Goal: Transaction & Acquisition: Purchase product/service

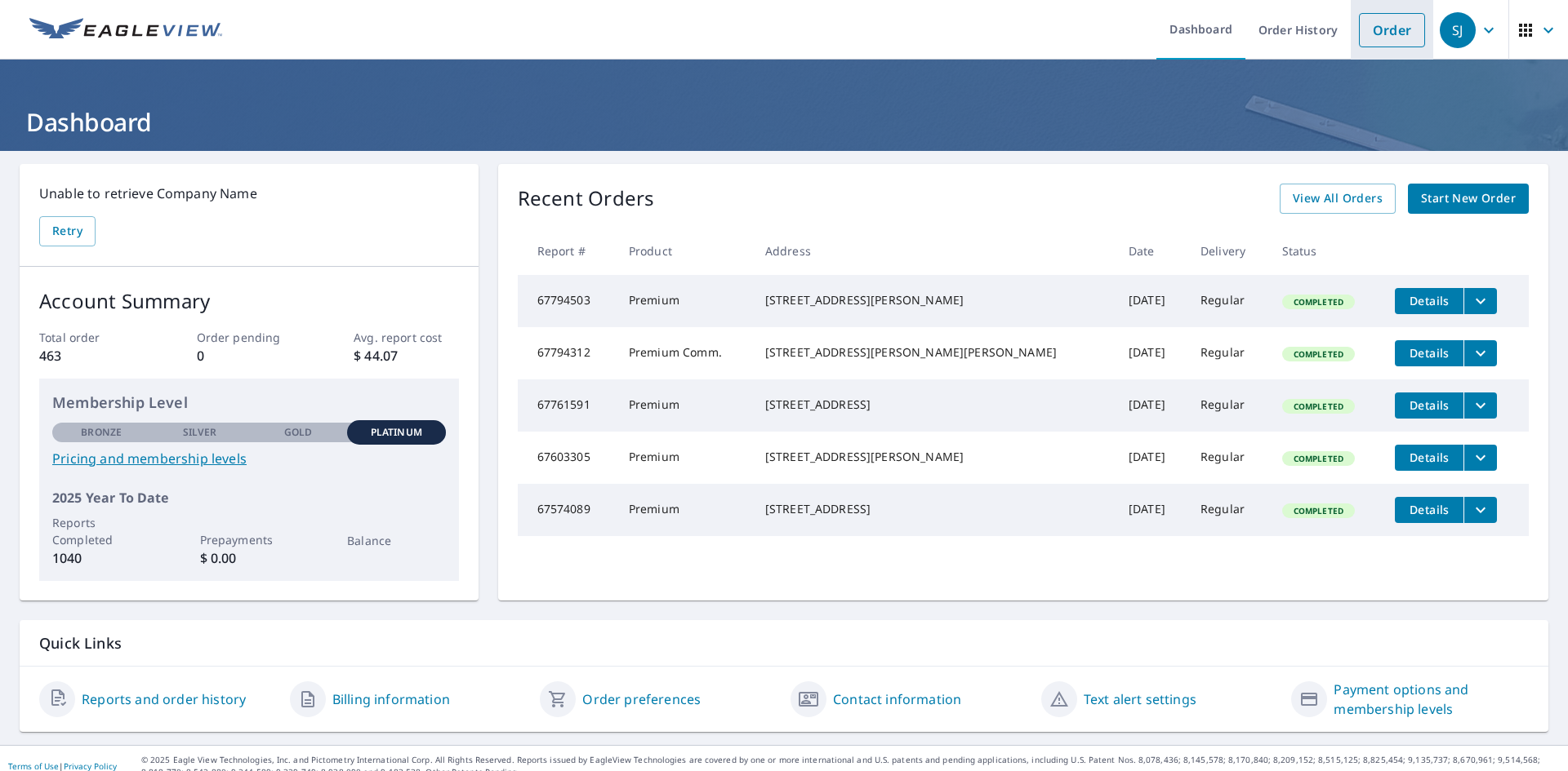
click at [1373, 41] on link "Order" at bounding box center [1392, 30] width 66 height 34
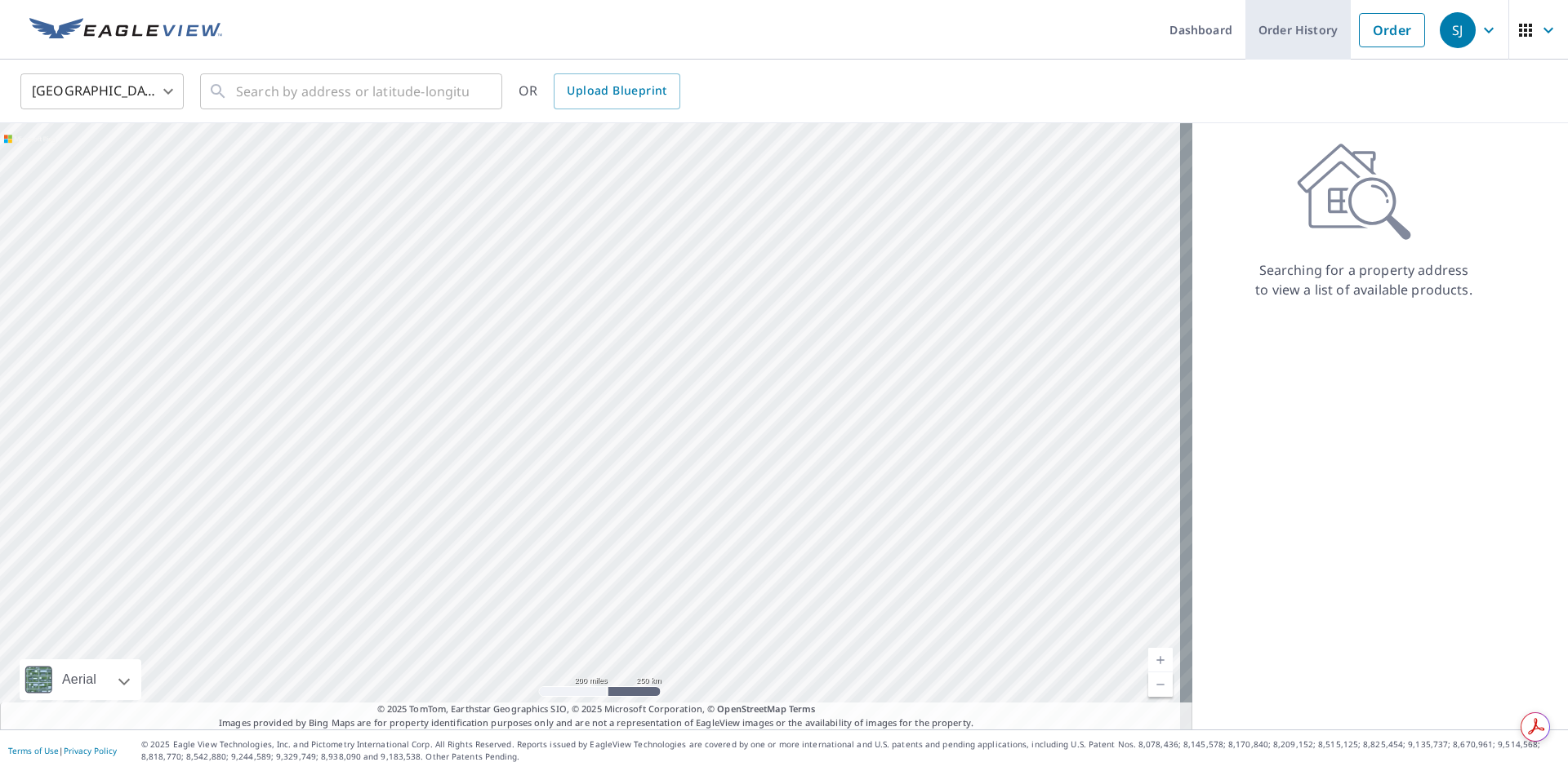
click at [1295, 38] on link "Order History" at bounding box center [1298, 29] width 105 height 60
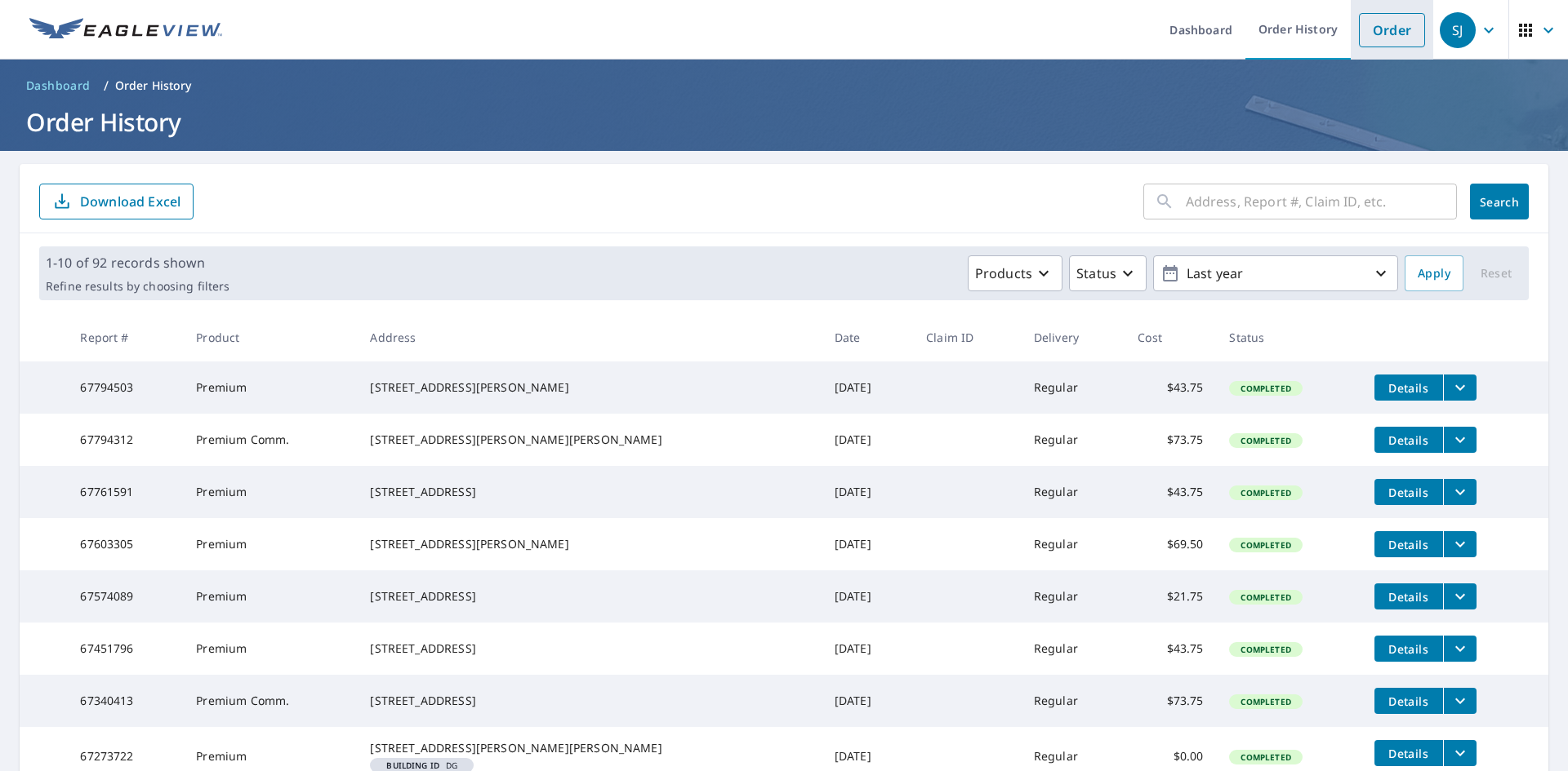
click at [1372, 23] on link "Order" at bounding box center [1392, 30] width 66 height 34
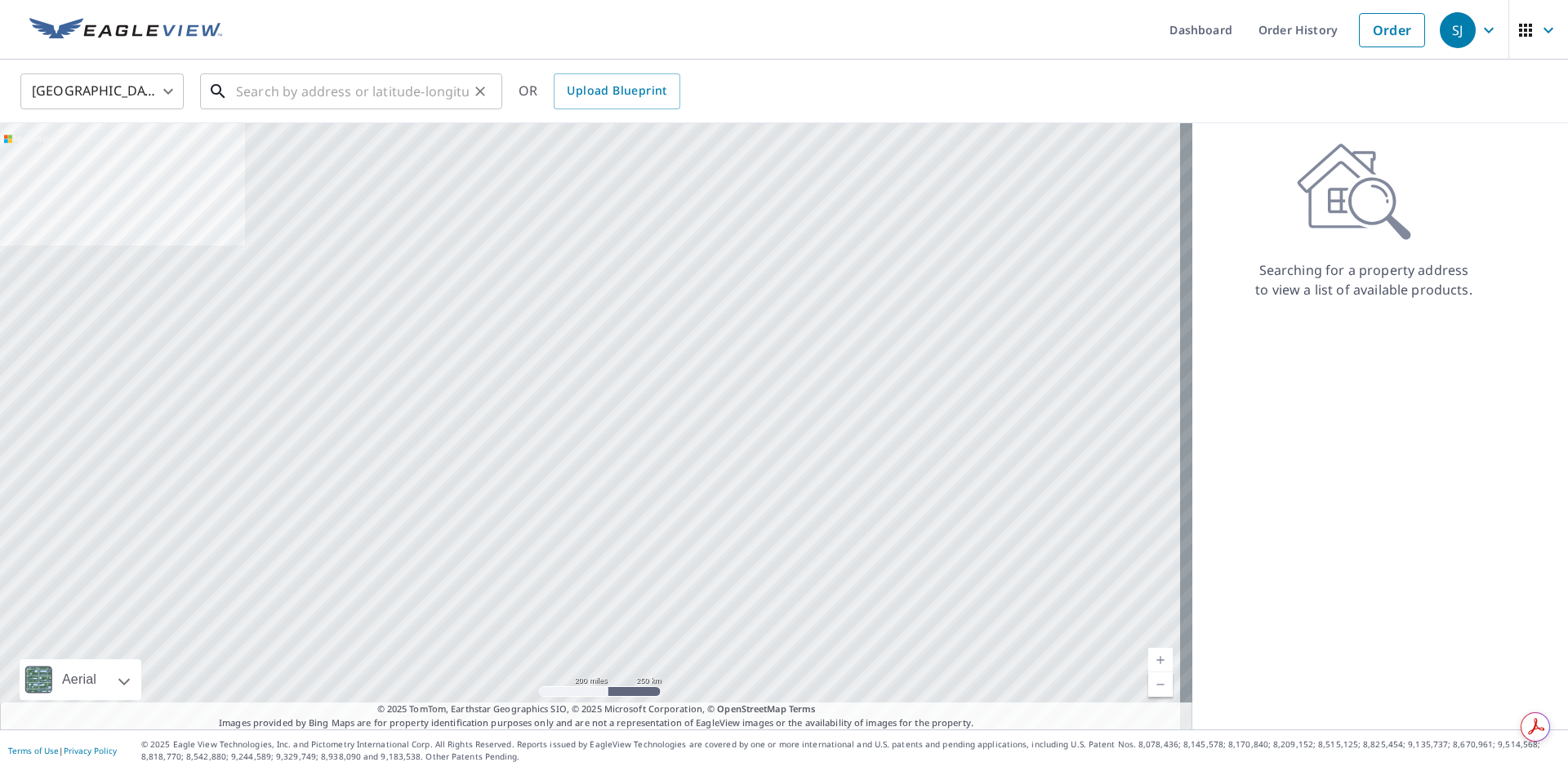
click at [300, 94] on input "text" at bounding box center [352, 91] width 233 height 46
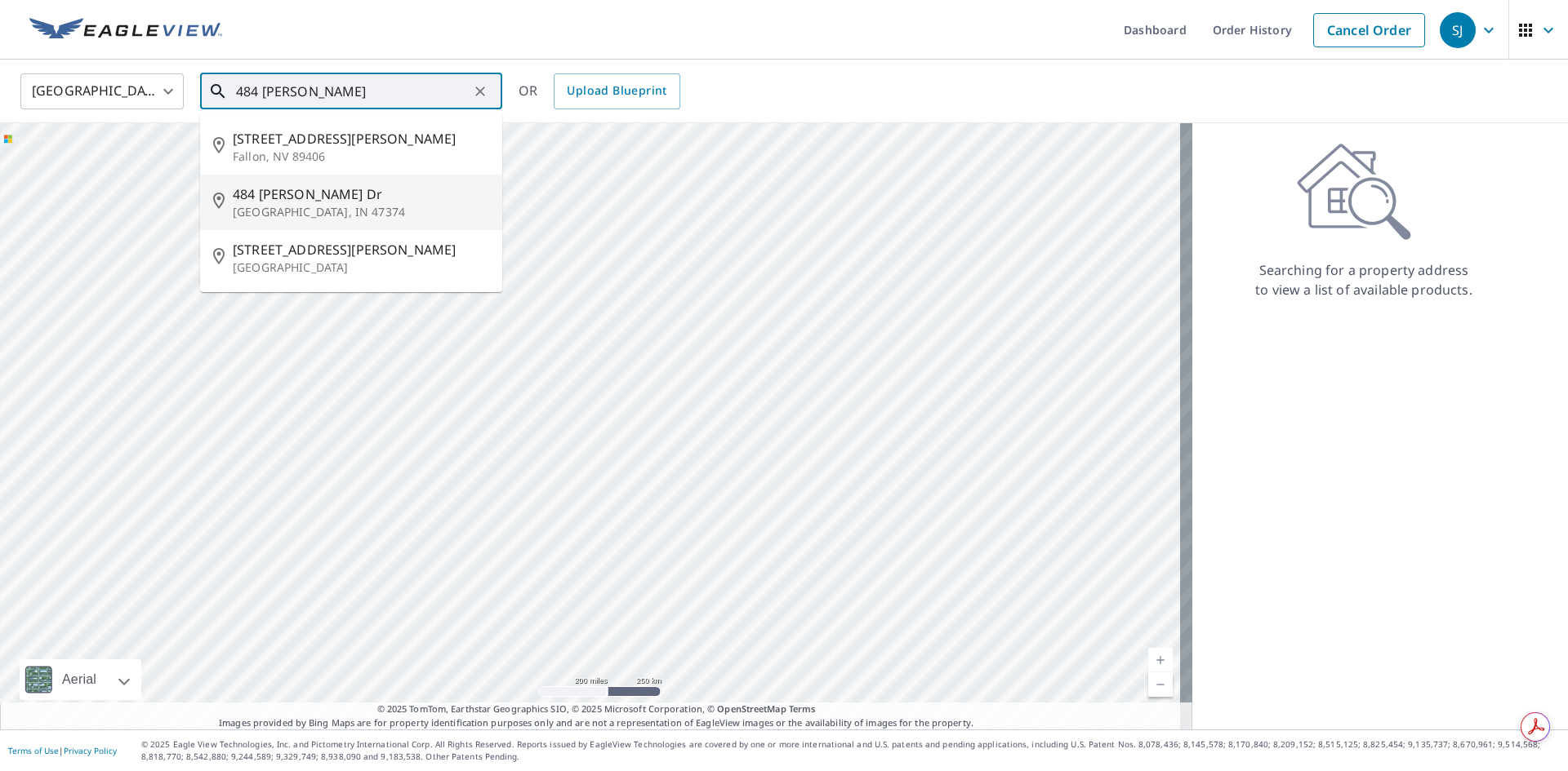
click at [289, 204] on p "[GEOGRAPHIC_DATA], IN 47374" at bounding box center [361, 212] width 256 height 16
type input "[STREET_ADDRESS][PERSON_NAME][PERSON_NAME]"
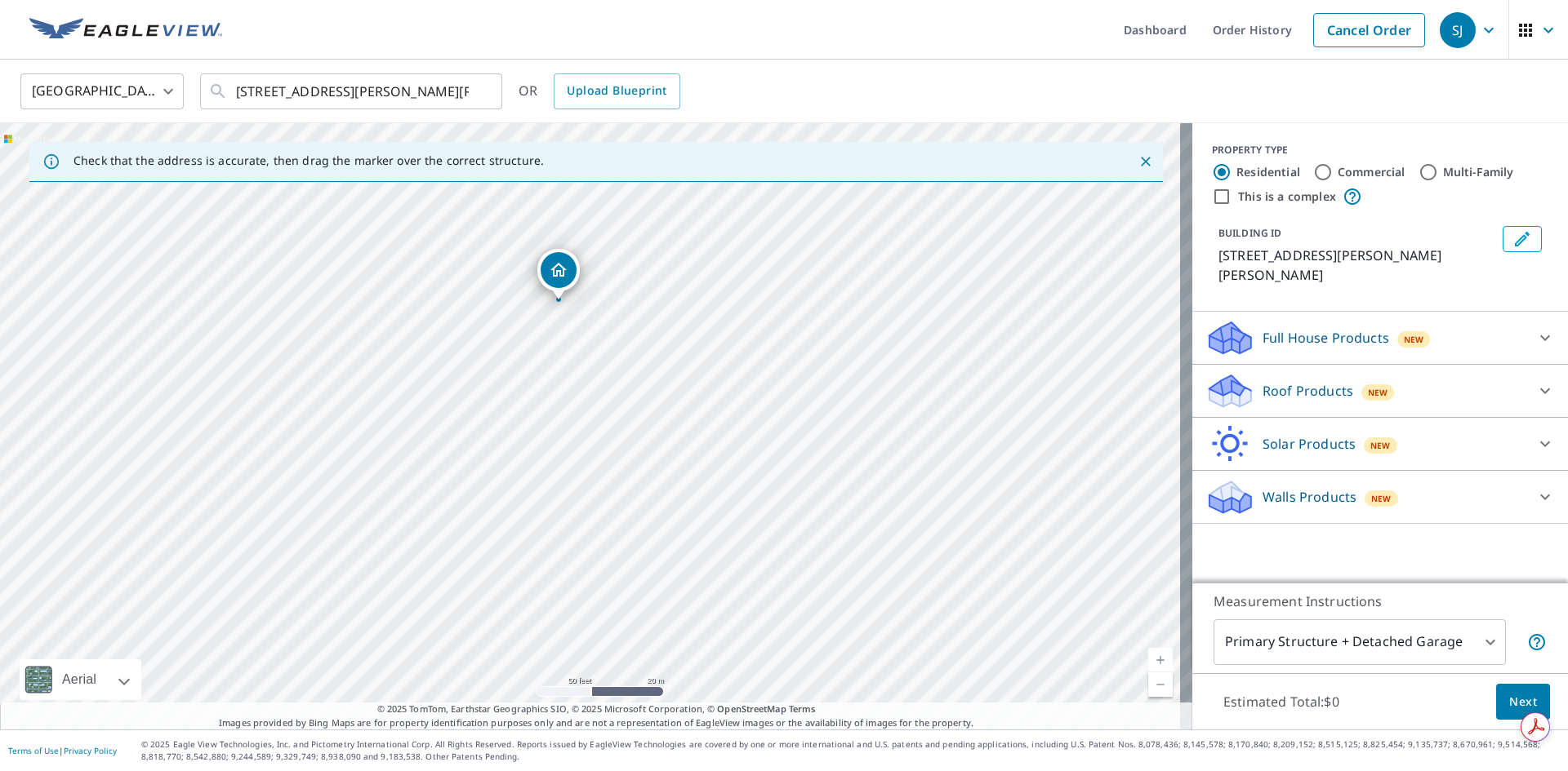
drag, startPoint x: 355, startPoint y: 694, endPoint x: 323, endPoint y: 570, distance: 128.1
click at [323, 570] on div "[STREET_ADDRESS][PERSON_NAME][PERSON_NAME]" at bounding box center [596, 426] width 1193 height 606
click at [1298, 381] on p "Roof Products" at bounding box center [1307, 391] width 91 height 20
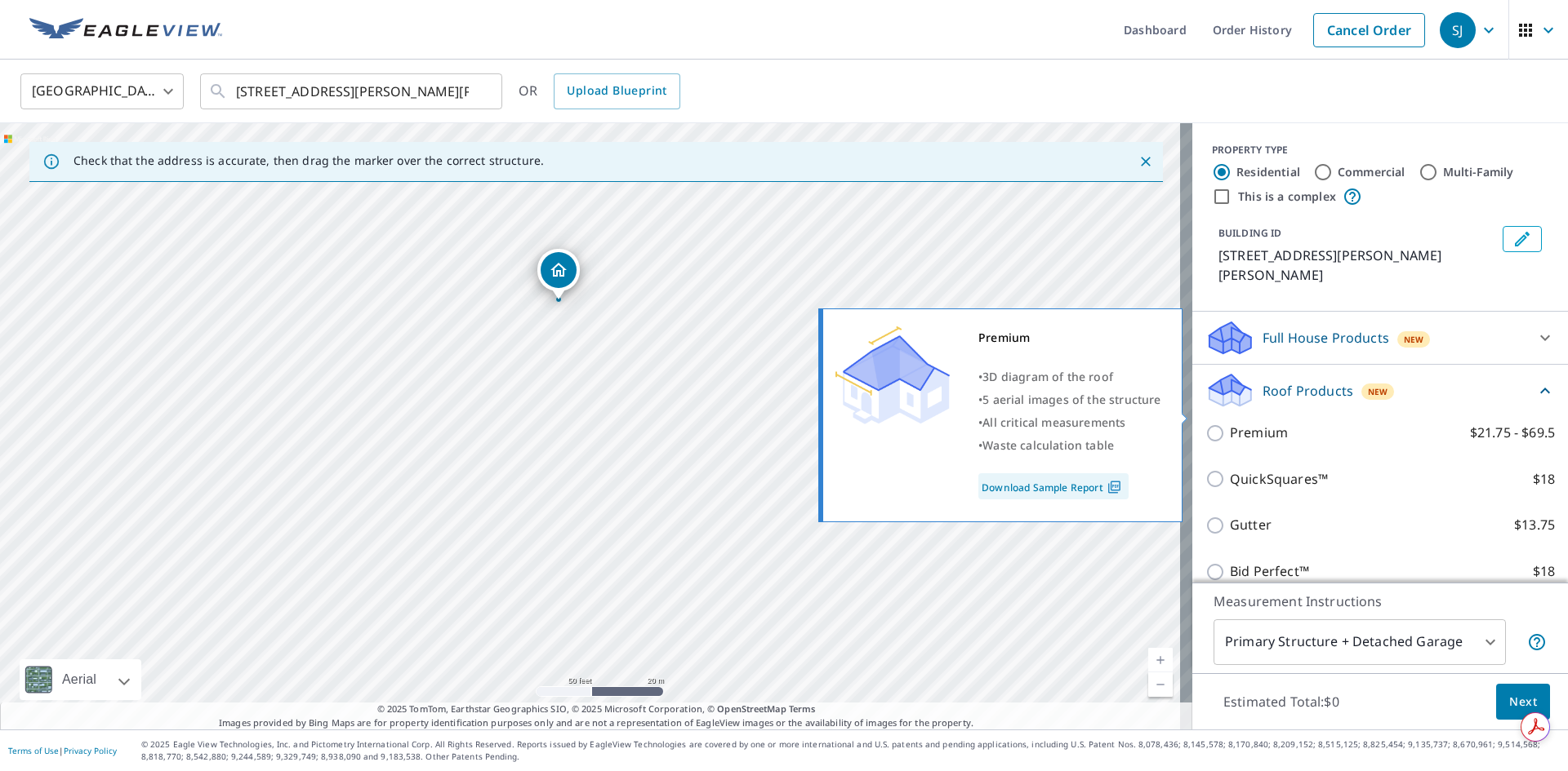
click at [1277, 423] on label "Premium $21.75 - $69.5" at bounding box center [1392, 433] width 325 height 21
click at [1230, 423] on input "Premium $21.75 - $69.5" at bounding box center [1218, 433] width 24 height 20
checkbox input "true"
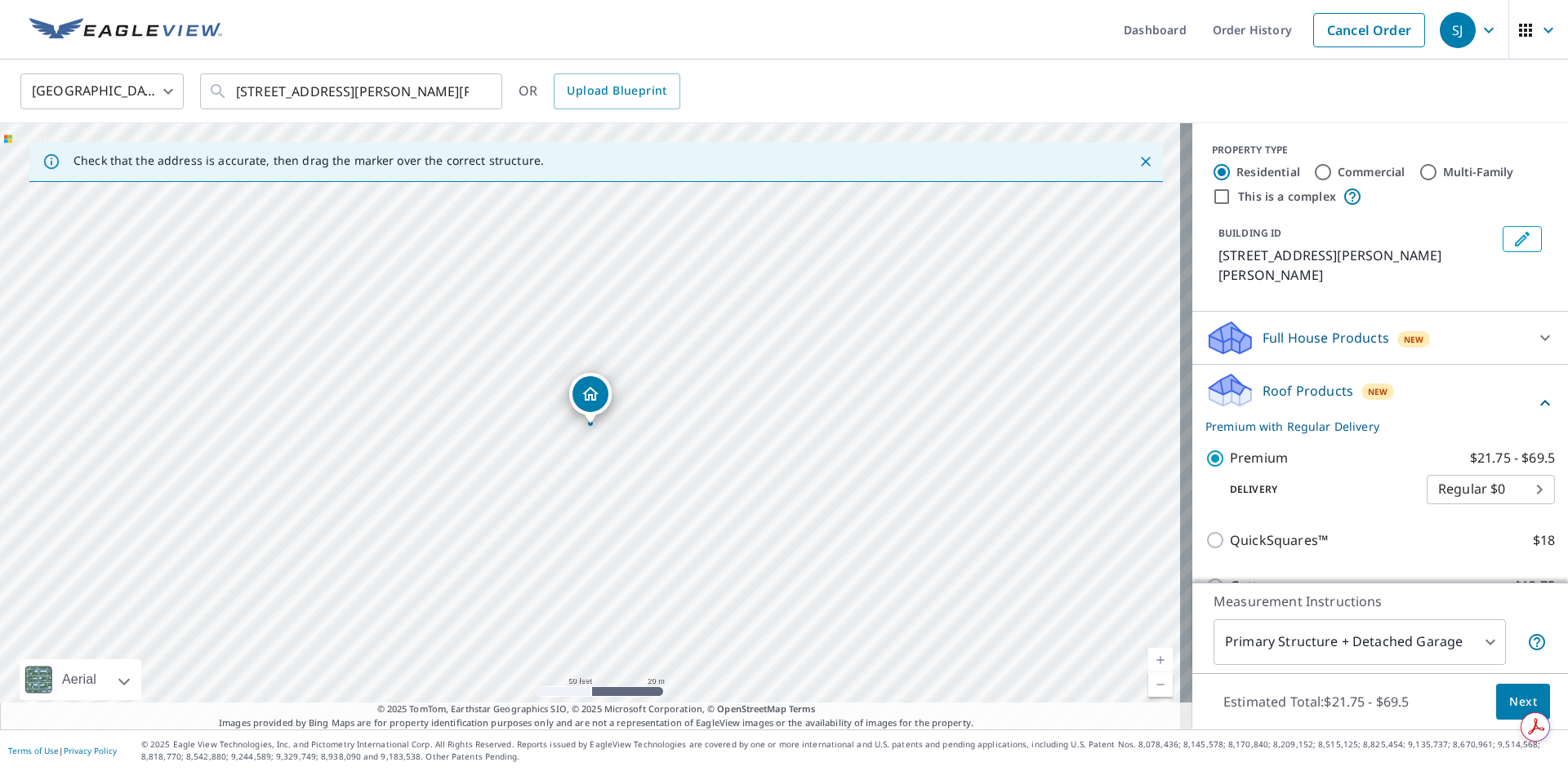
click at [1315, 633] on body "SJ SJ Dashboard Order History Cancel Order SJ [GEOGRAPHIC_DATA] [GEOGRAPHIC_DAT…" at bounding box center [784, 386] width 1568 height 771
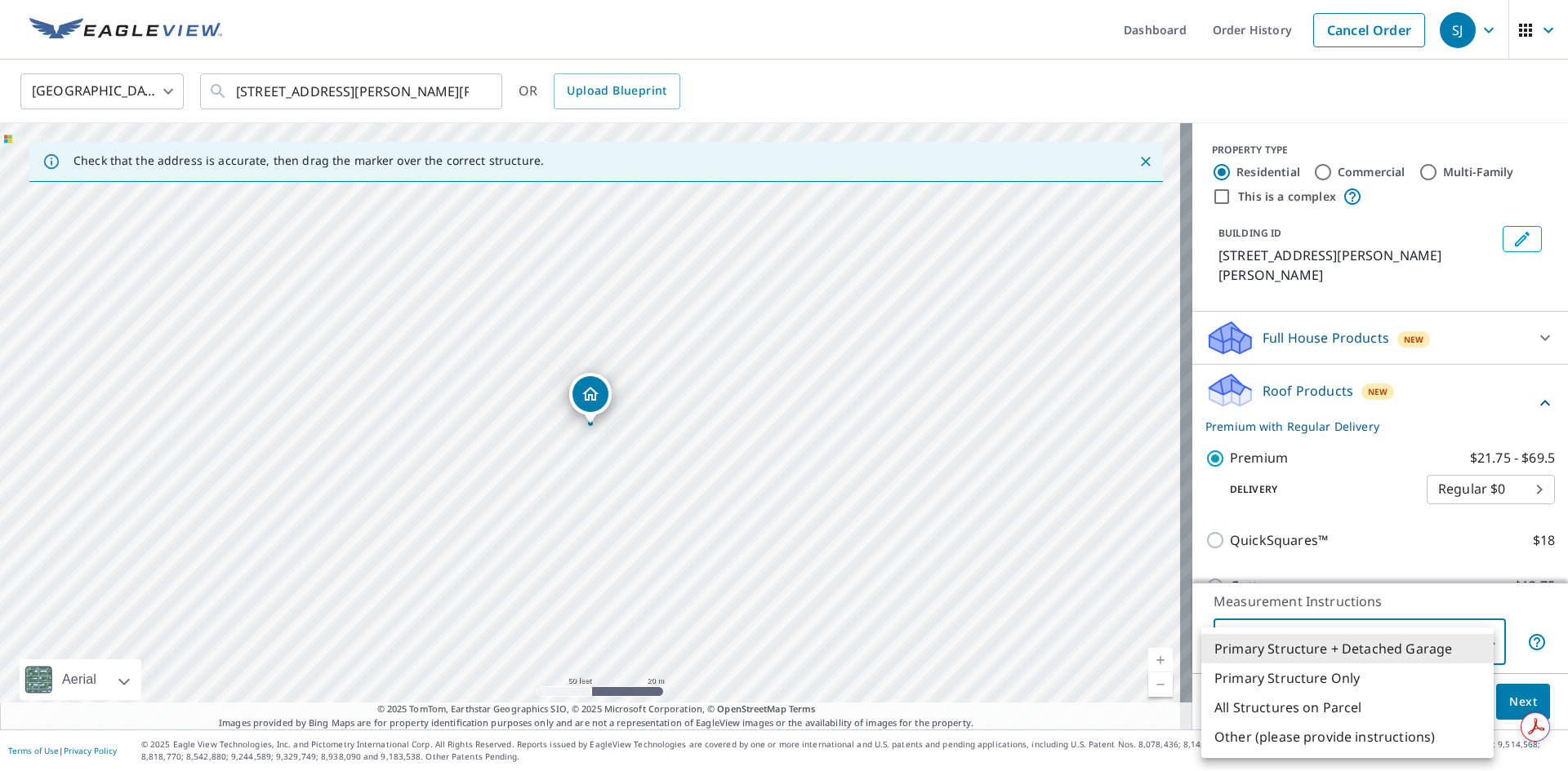
click at [1309, 679] on li "Primary Structure Only" at bounding box center [1347, 678] width 293 height 29
type input "2"
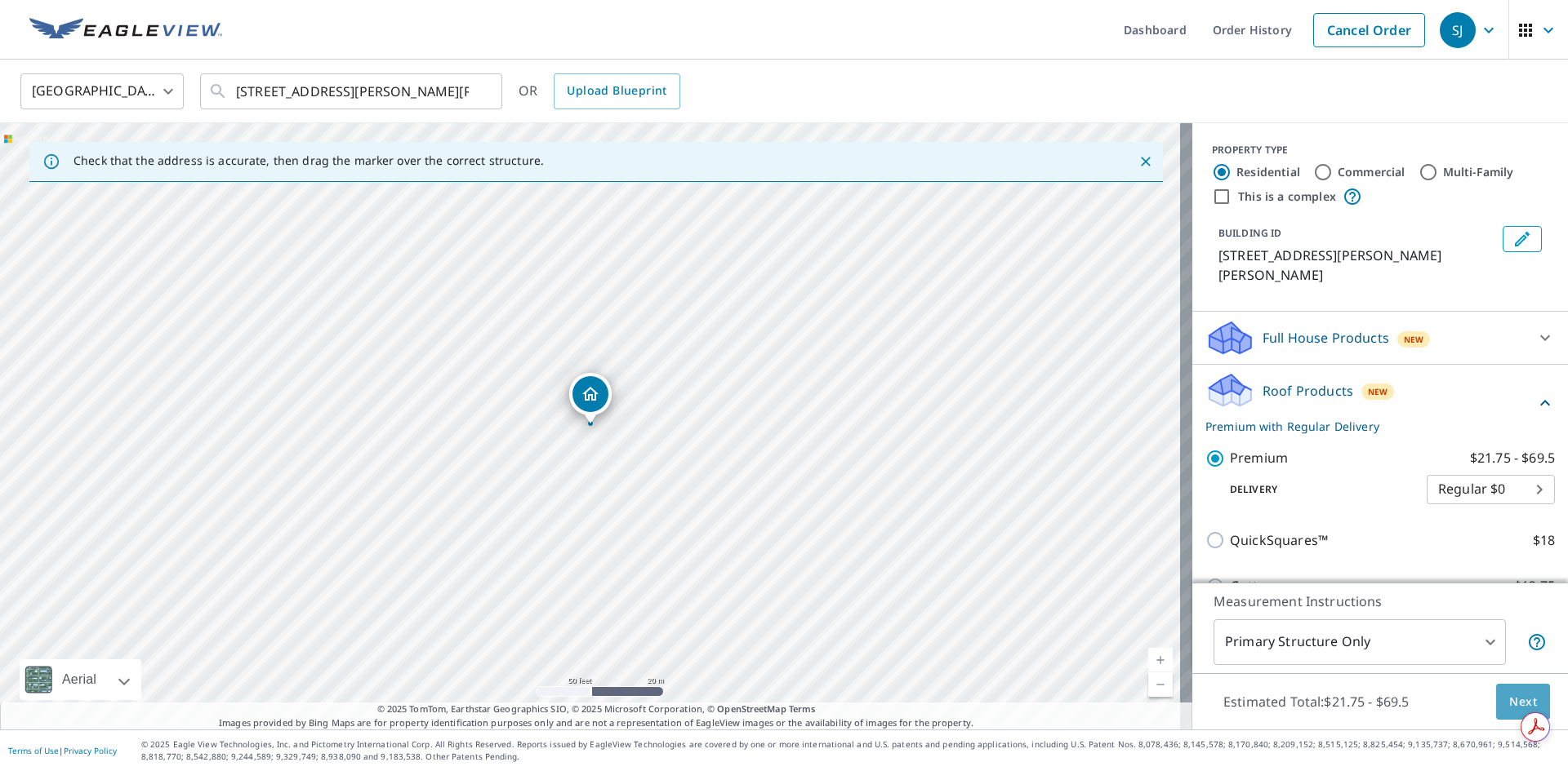
click at [1509, 696] on span "Next" at bounding box center [1523, 702] width 28 height 21
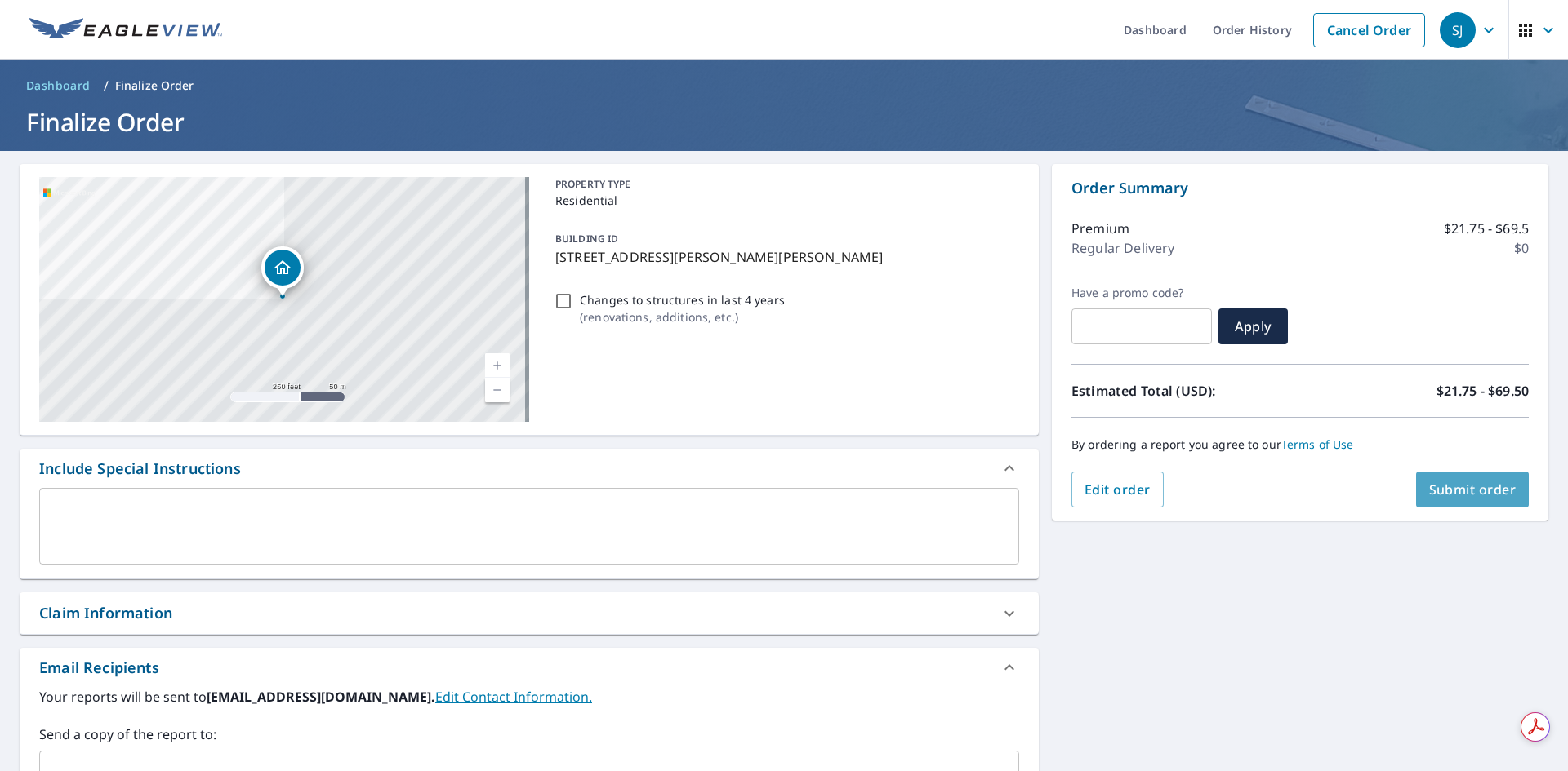
click at [1485, 488] on span "Submit order" at bounding box center [1472, 489] width 87 height 18
